Goal: Task Accomplishment & Management: Use online tool/utility

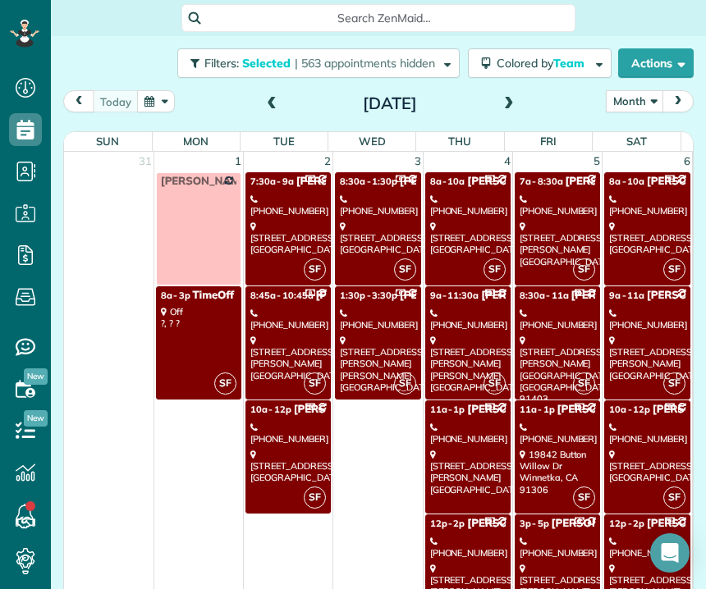
scroll to position [902, 0]
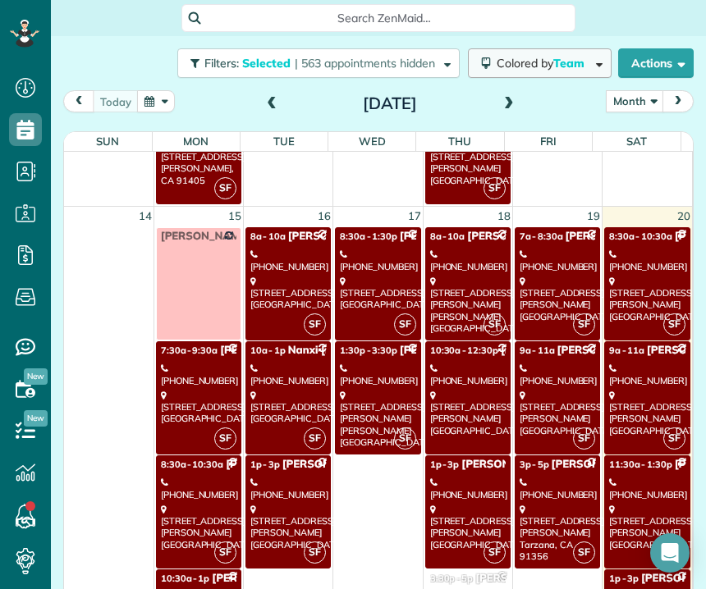
click at [520, 72] on button "Colored by Team" at bounding box center [540, 63] width 144 height 30
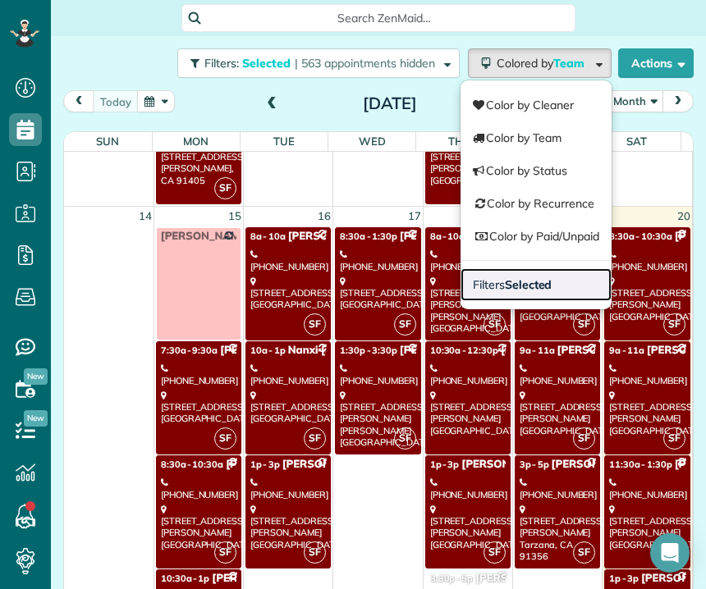
click at [484, 281] on span "Filters Selected" at bounding box center [512, 284] width 79 height 15
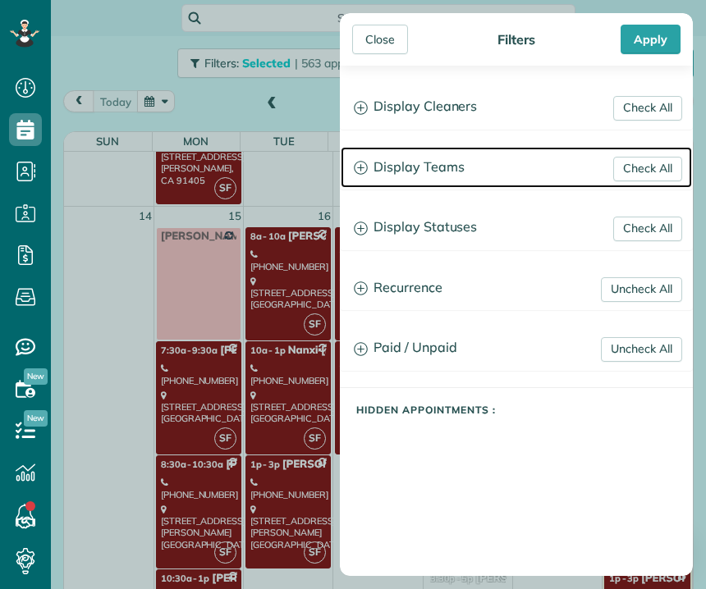
click at [440, 172] on h3 "Display Teams" at bounding box center [516, 168] width 351 height 42
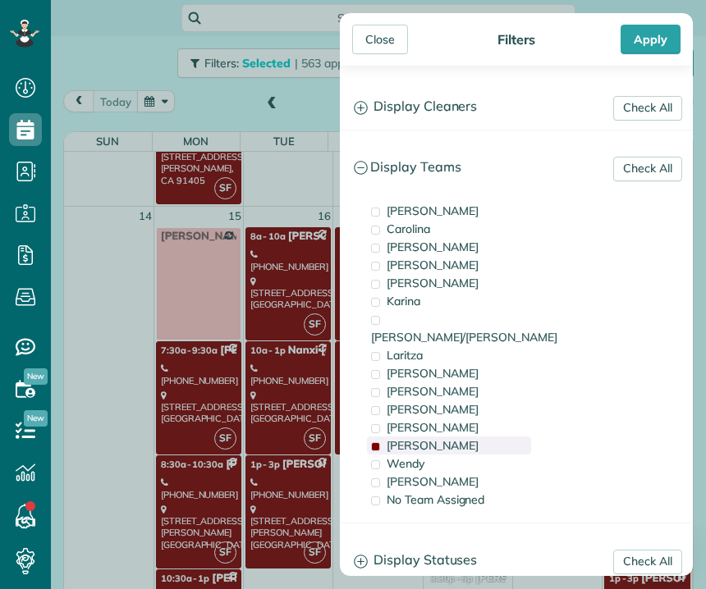
click at [396, 438] on span "[PERSON_NAME]" at bounding box center [433, 445] width 92 height 15
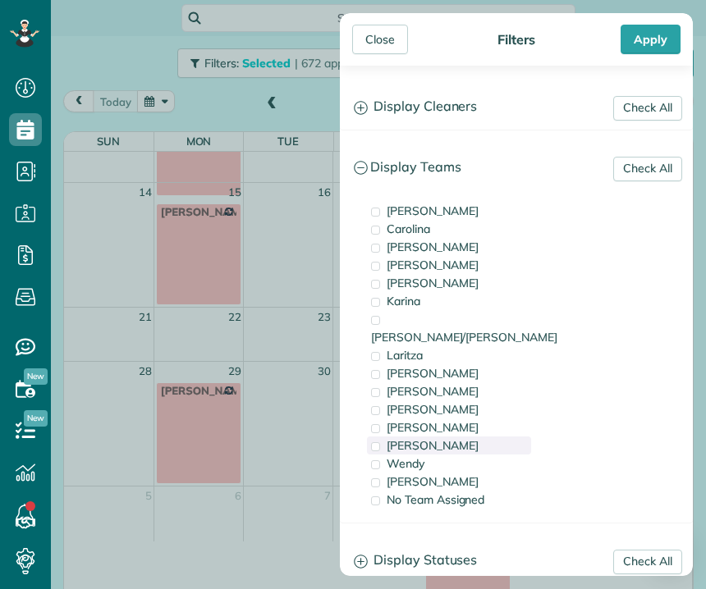
scroll to position [0, 0]
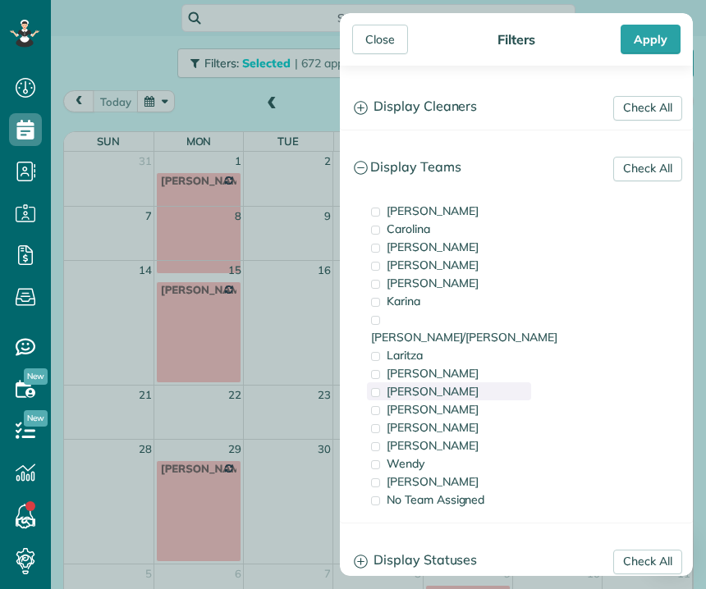
click at [432, 382] on div "[PERSON_NAME]" at bounding box center [449, 391] width 164 height 18
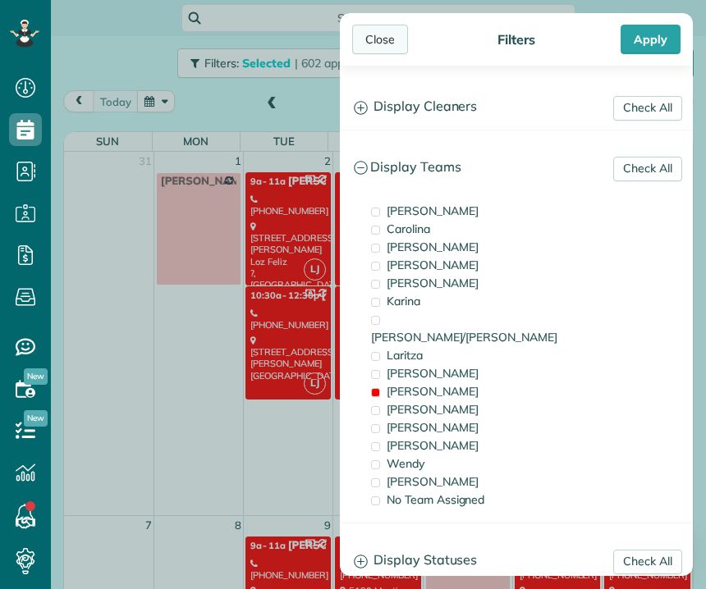
click at [375, 46] on div "Close" at bounding box center [380, 40] width 56 height 30
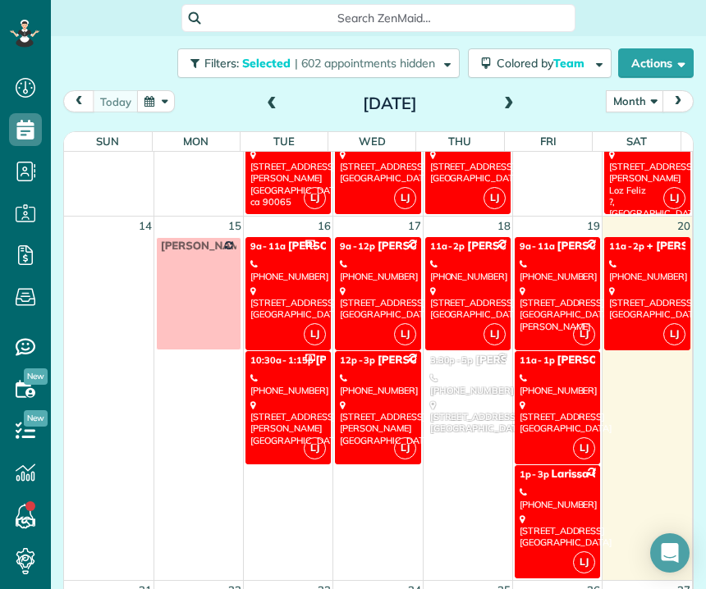
scroll to position [666, 0]
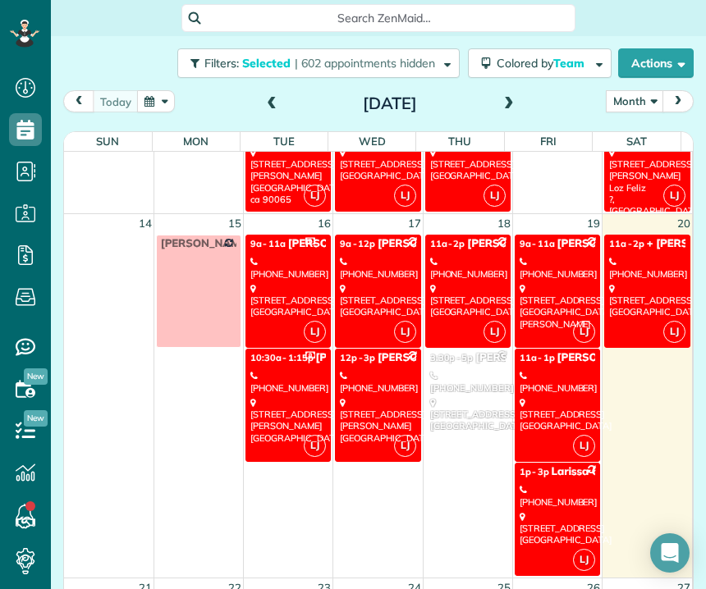
click at [551, 518] on div "[STREET_ADDRESS]" at bounding box center [556, 528] width 75 height 35
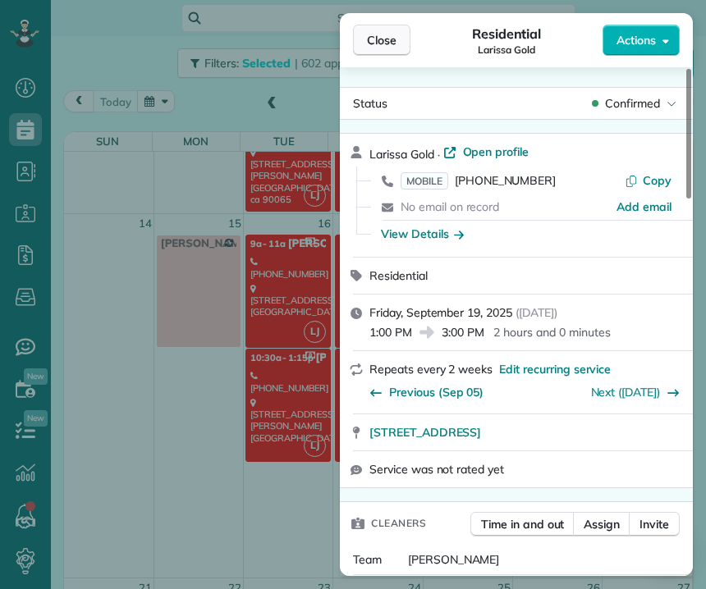
click at [400, 43] on button "Close" at bounding box center [381, 40] width 57 height 31
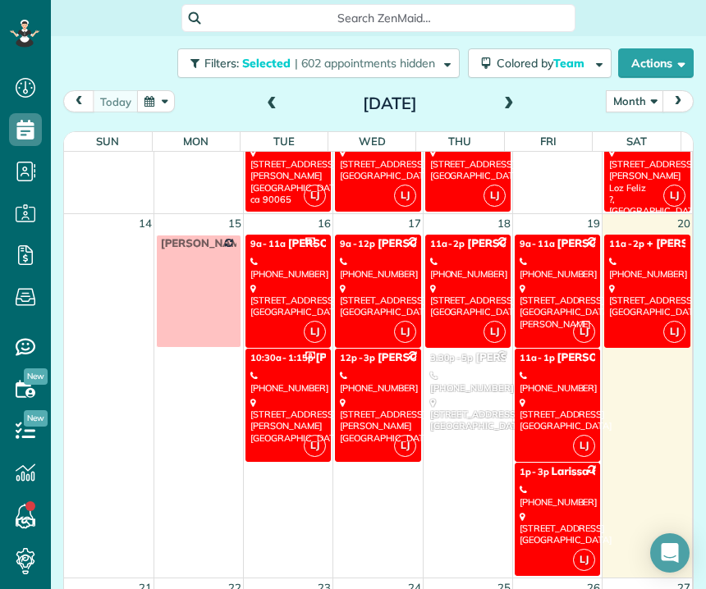
click at [609, 298] on div "[STREET_ADDRESS]" at bounding box center [647, 300] width 76 height 35
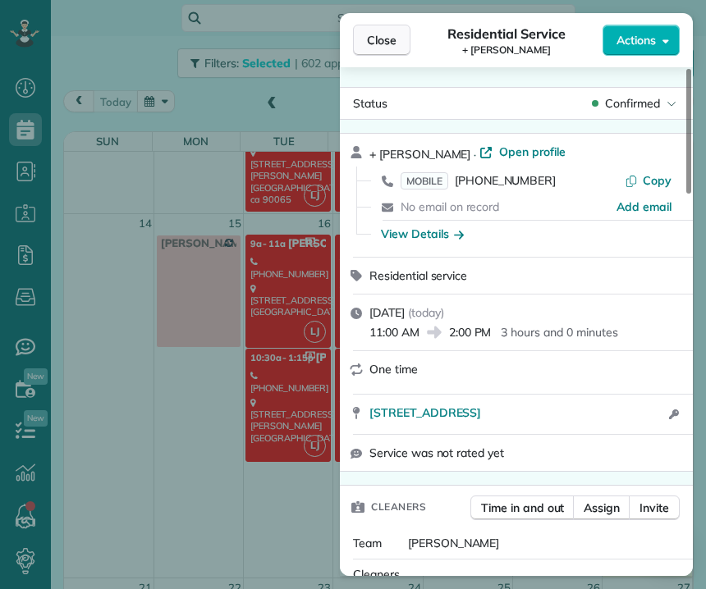
click at [405, 40] on button "Close" at bounding box center [381, 40] width 57 height 31
